Goal: Task Accomplishment & Management: Manage account settings

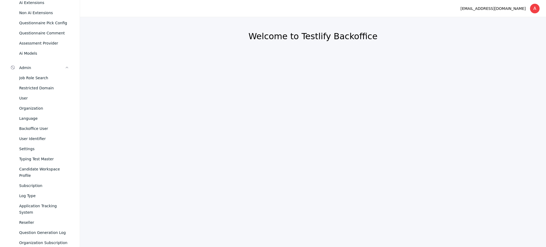
scroll to position [181, 0]
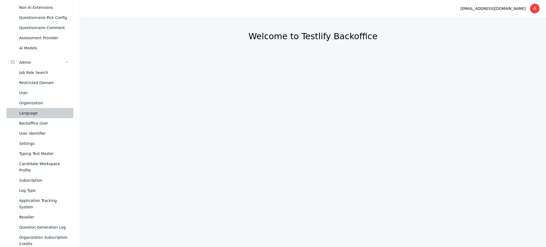
click at [33, 114] on div "Language" at bounding box center [44, 113] width 50 height 6
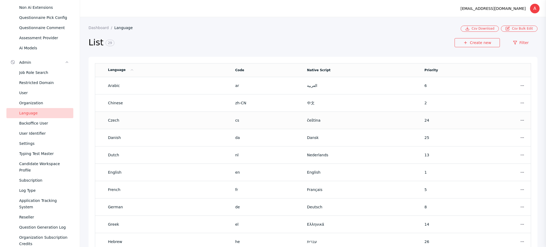
scroll to position [19, 0]
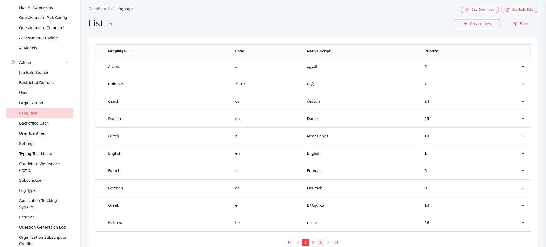
click at [318, 243] on button "3" at bounding box center [320, 241] width 7 height 7
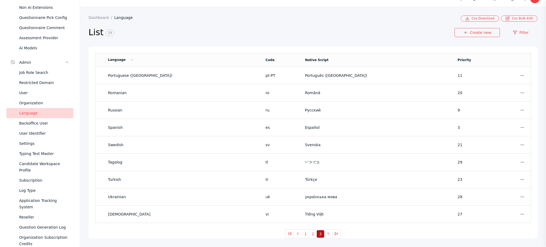
scroll to position [11, 0]
click at [309, 236] on button "2" at bounding box center [312, 233] width 7 height 7
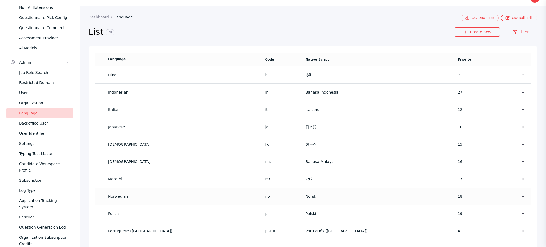
scroll to position [19, 0]
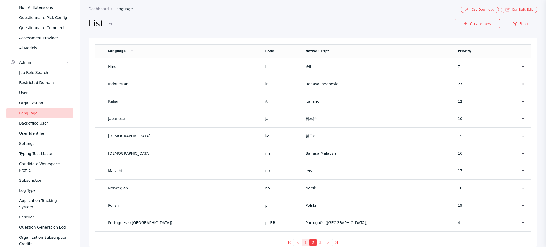
click at [302, 241] on button "1" at bounding box center [305, 241] width 7 height 7
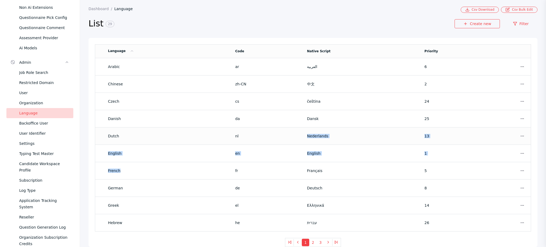
drag, startPoint x: 191, startPoint y: 179, endPoint x: 246, endPoint y: 135, distance: 70.3
click at [246, 135] on tbody "Arabic ar العربية 6 Show Edit Soft Delete Chinese zh-CN 中文 2 Show Edit Soft Del…" at bounding box center [313, 144] width 436 height 173
click at [513, 23] on link "Filter" at bounding box center [520, 23] width 33 height 9
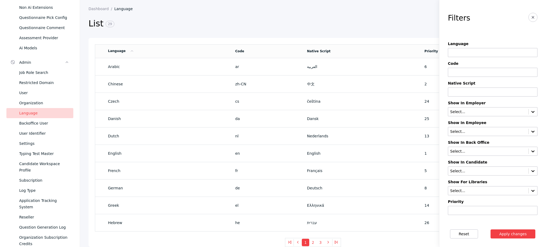
click at [476, 56] on input at bounding box center [493, 52] width 90 height 9
type input "*******"
click at [490, 229] on button "Apply changes" at bounding box center [512, 233] width 45 height 9
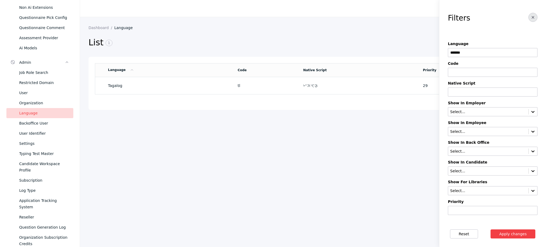
click at [530, 15] on button "button" at bounding box center [532, 17] width 9 height 9
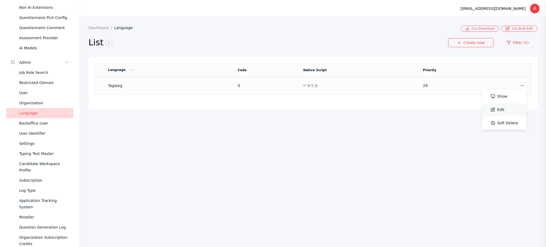
click at [511, 109] on link "Edit" at bounding box center [504, 109] width 44 height 13
